Goal: Navigation & Orientation: Find specific page/section

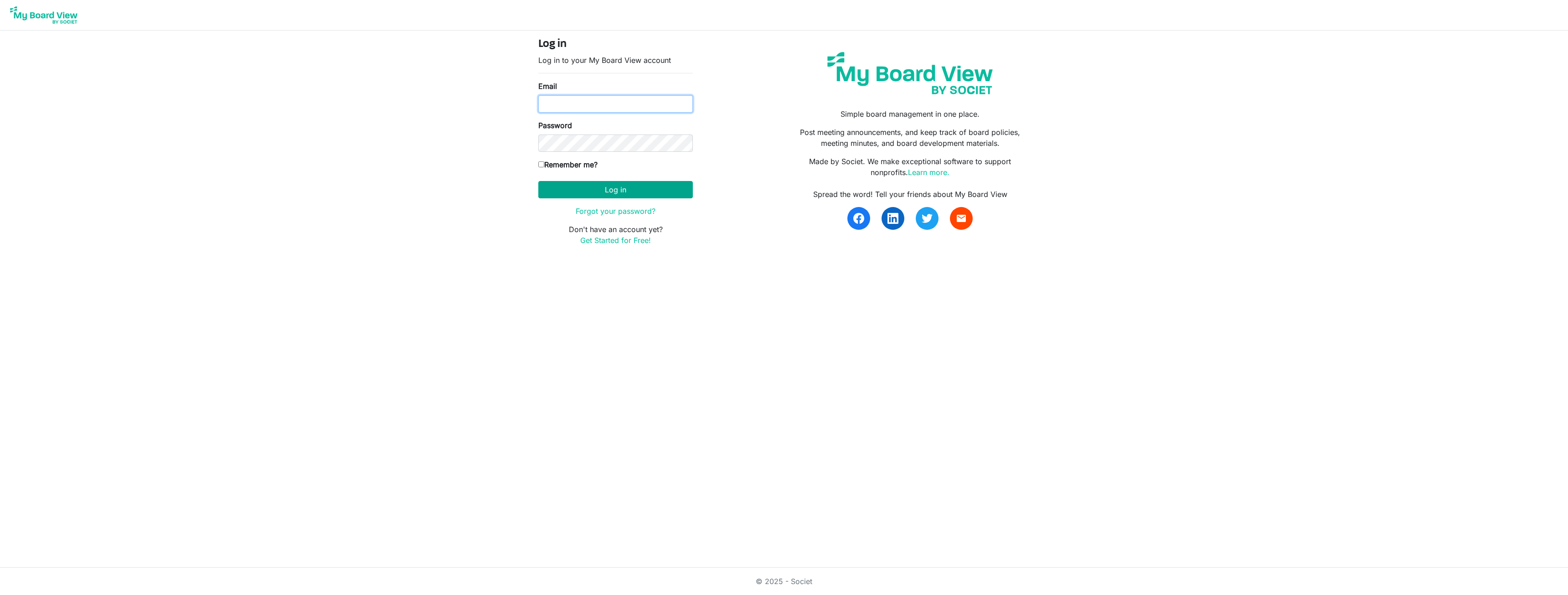
type input "[PERSON_NAME][EMAIL_ADDRESS][DOMAIN_NAME]"
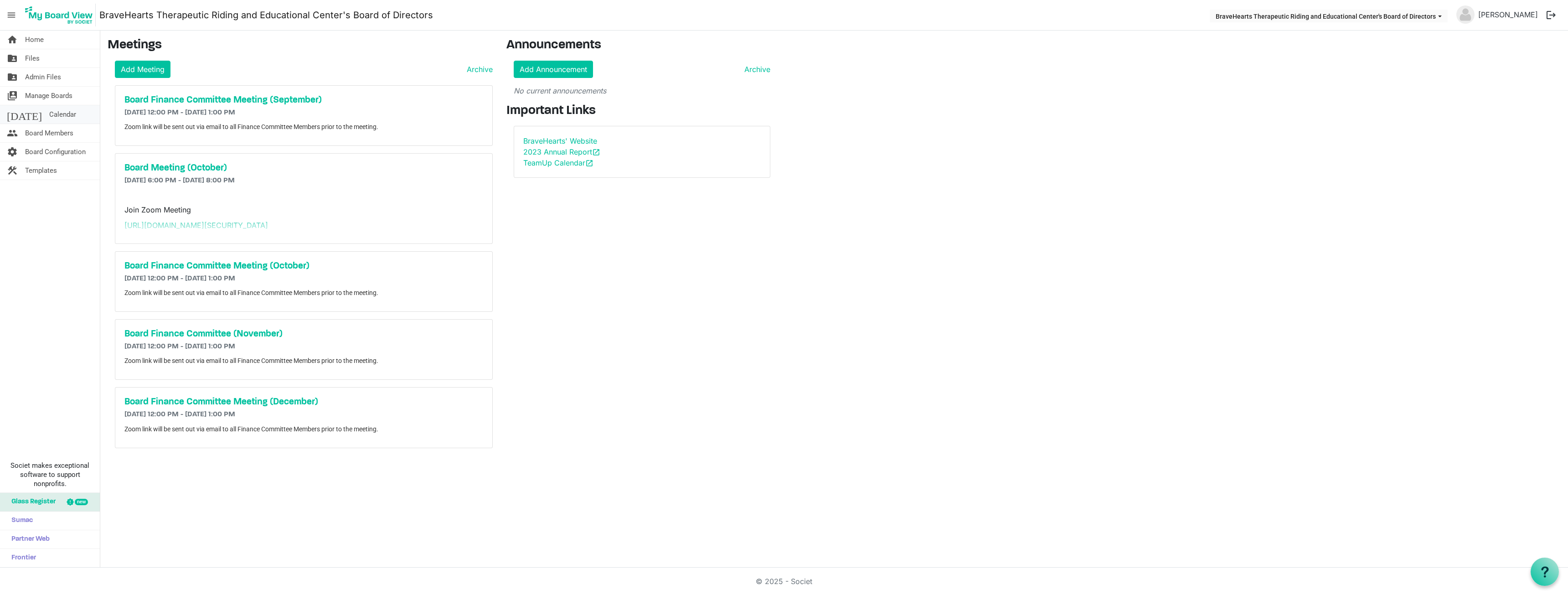
click at [49, 110] on span "Calendar" at bounding box center [63, 114] width 27 height 18
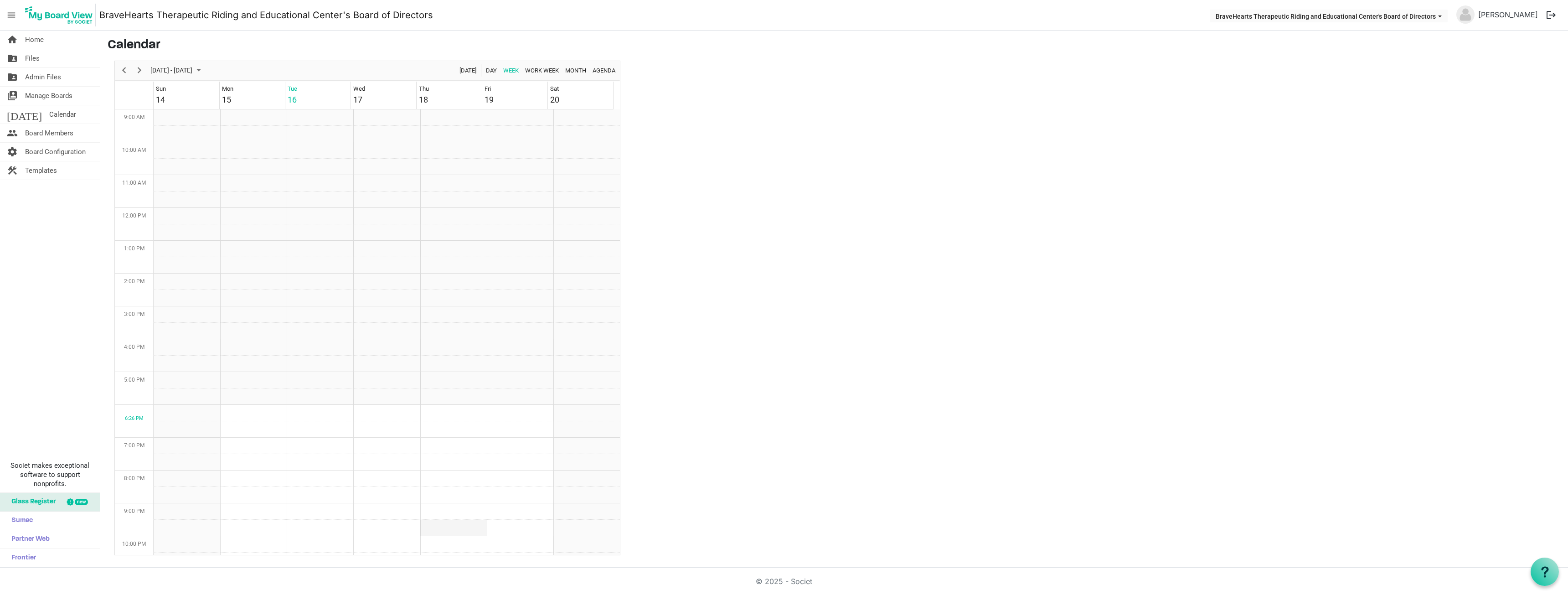
scroll to position [295, 0]
click at [141, 66] on span "Next" at bounding box center [139, 70] width 11 height 12
